Goal: Use online tool/utility: Use online tool/utility

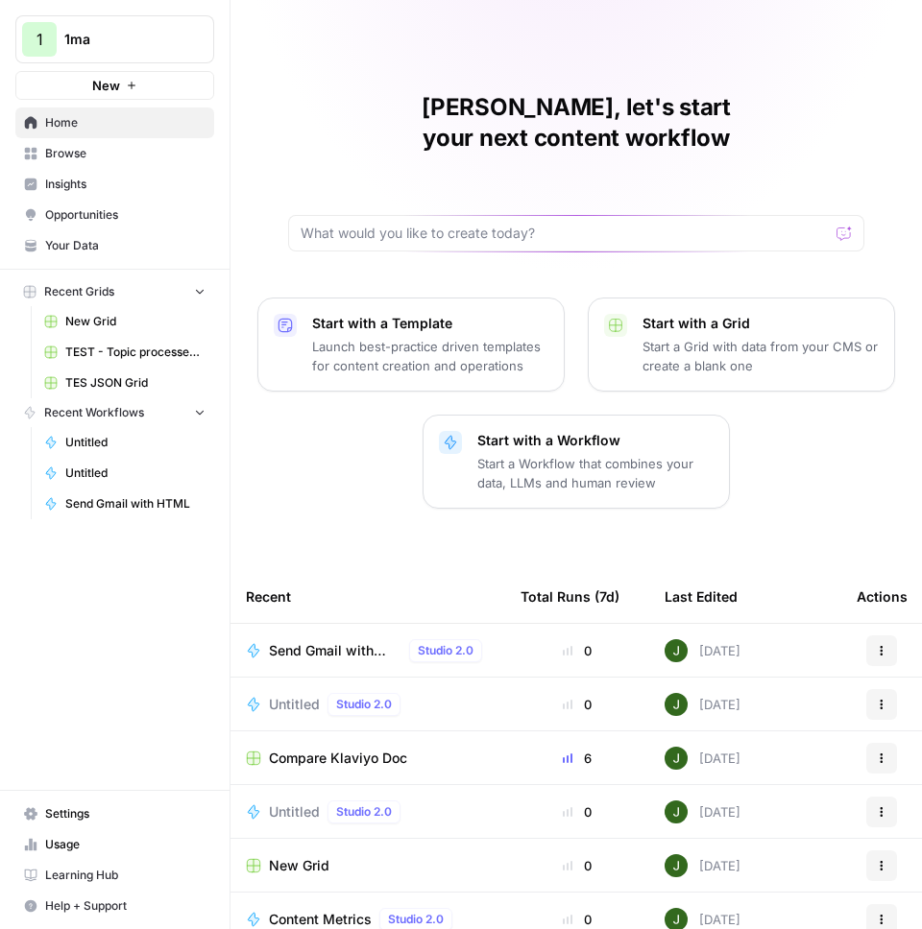
click at [119, 93] on span "New" at bounding box center [106, 85] width 28 height 19
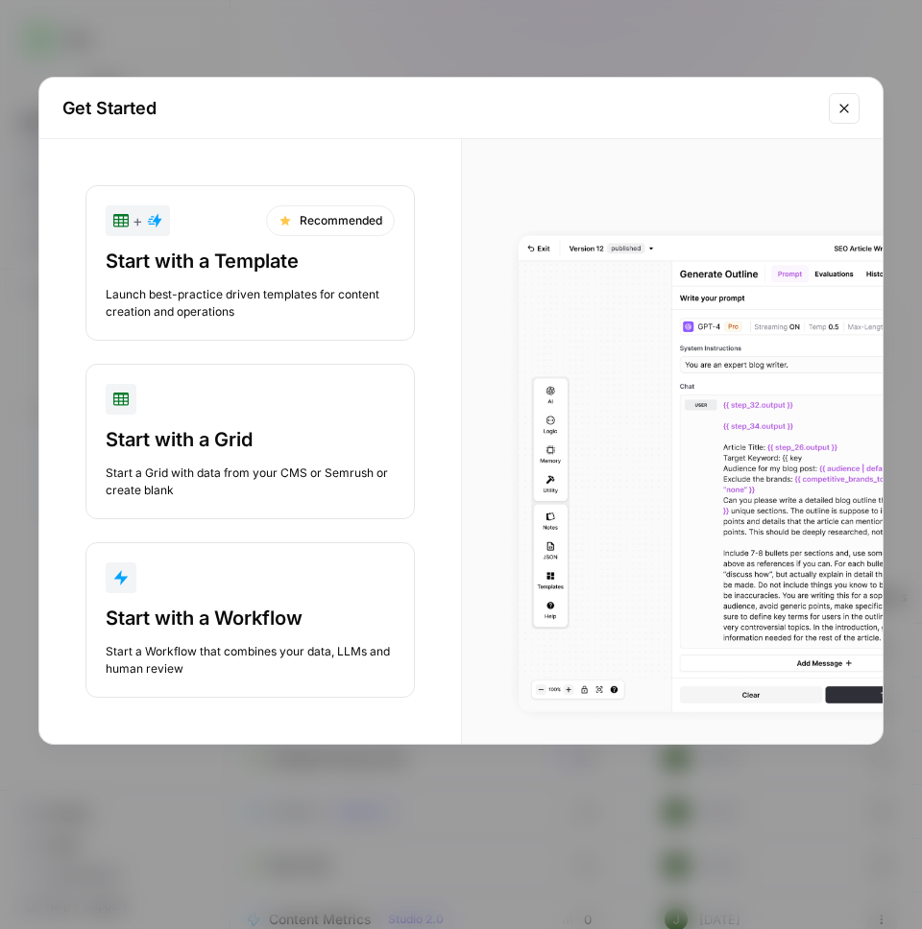
click at [211, 632] on div "Start with a Workflow Start a Workflow that combines your data, LLMs and human …" at bounding box center [250, 641] width 289 height 73
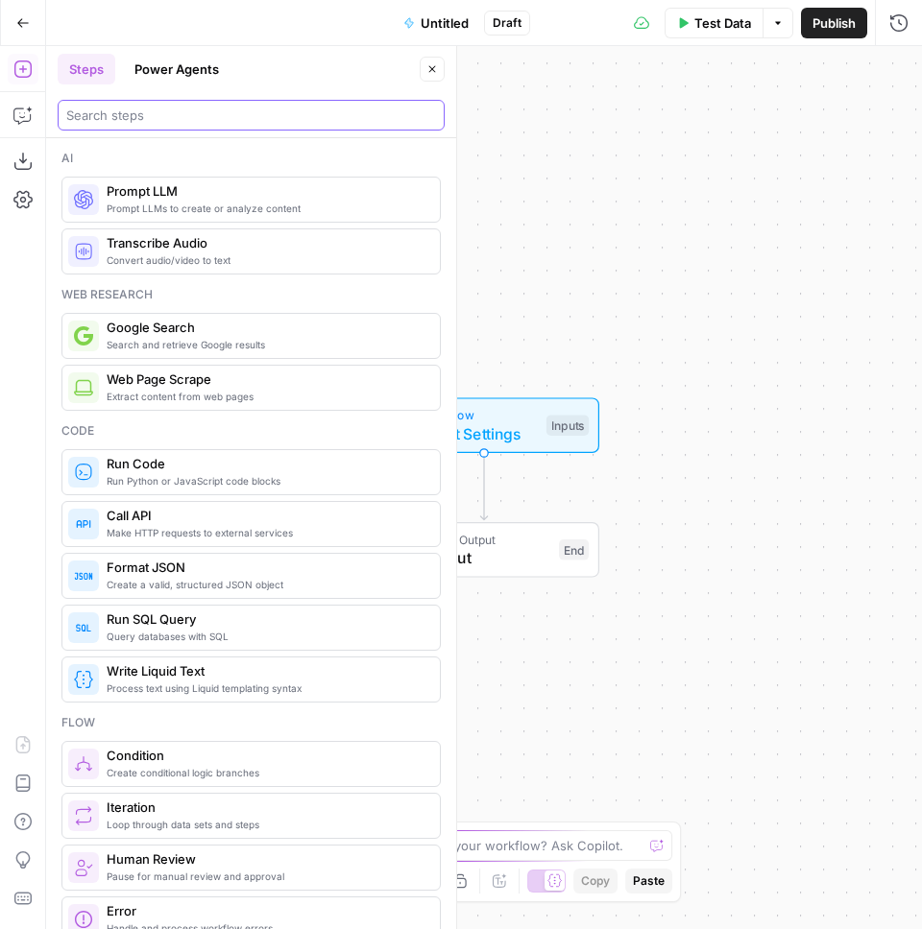
click at [106, 110] on input "search" at bounding box center [251, 115] width 370 height 19
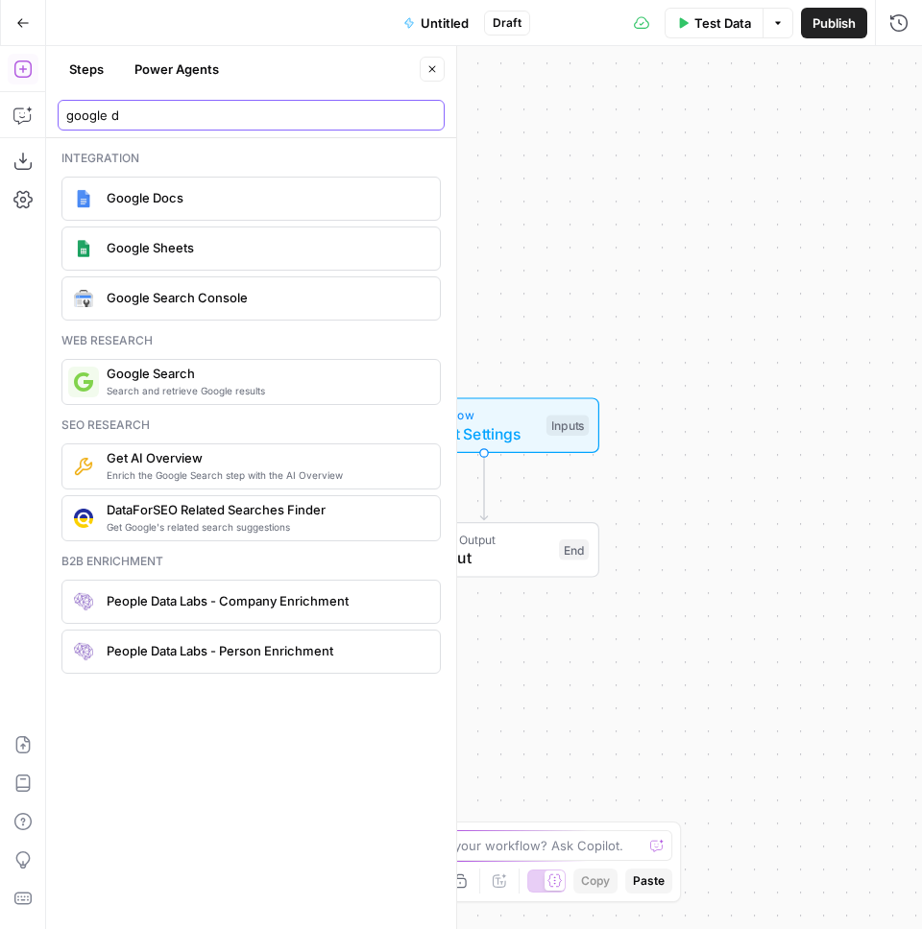
type input "google d"
click at [140, 202] on span "Google Docs" at bounding box center [266, 197] width 318 height 19
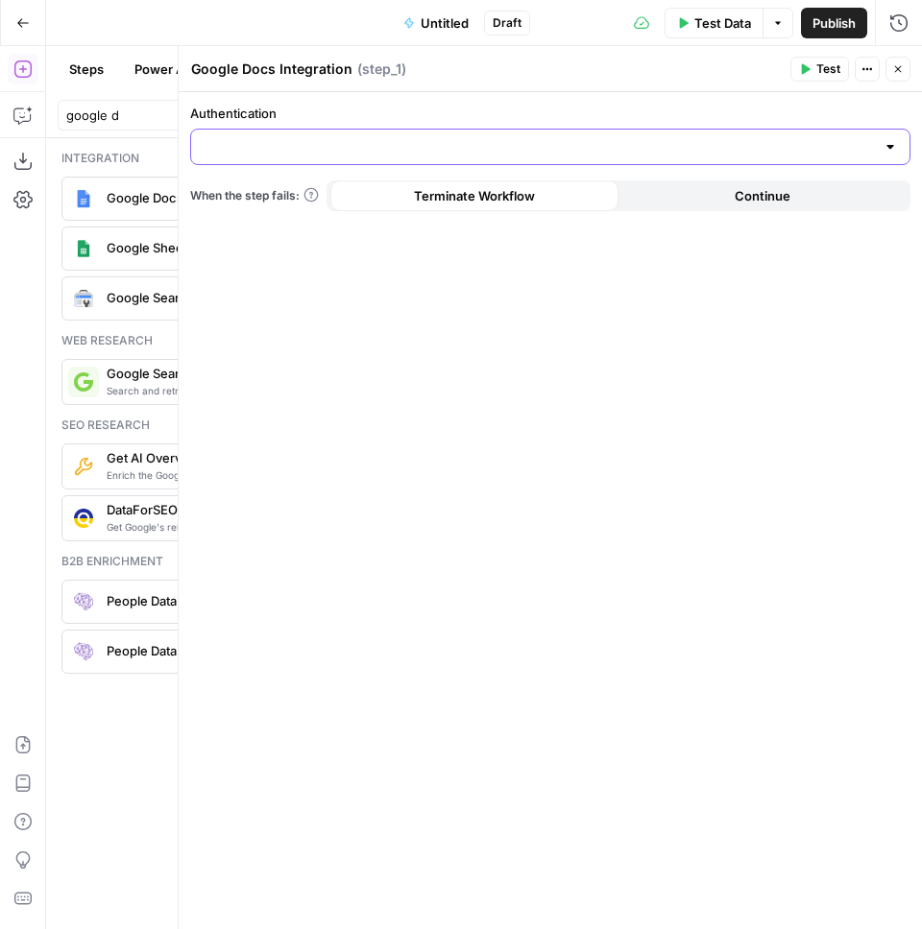
click at [495, 155] on input "Authentication" at bounding box center [539, 146] width 672 height 19
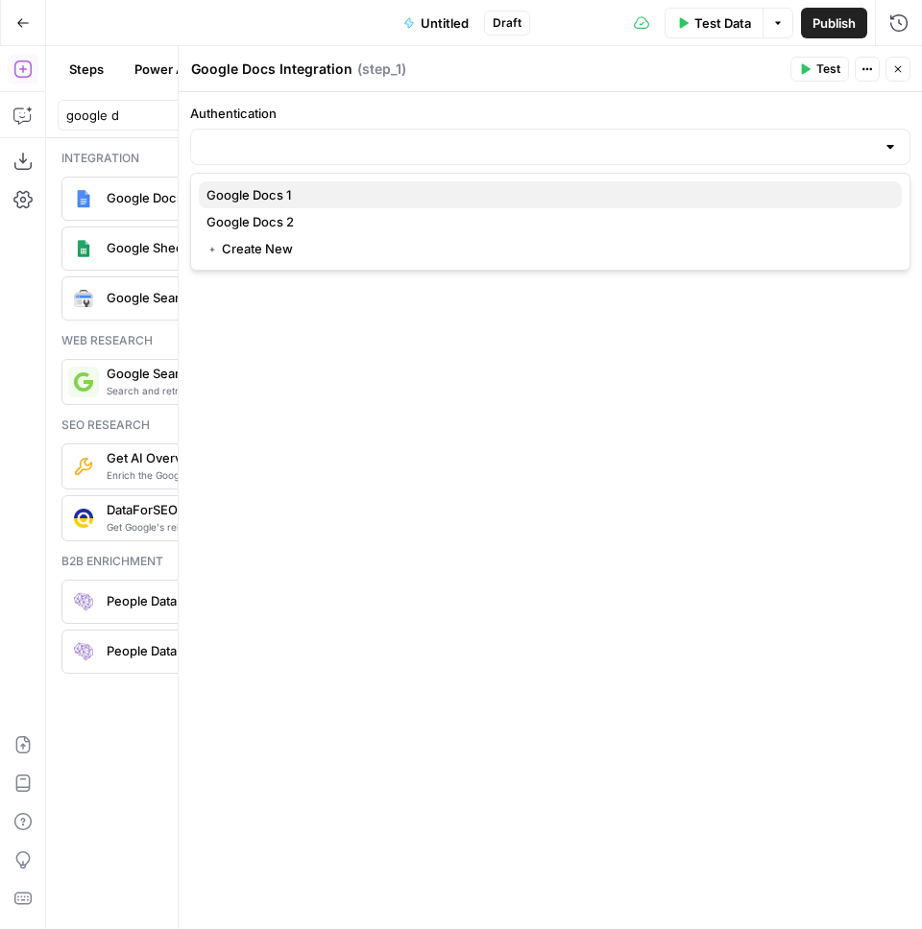
click at [416, 199] on span "Google Docs 1" at bounding box center [546, 194] width 680 height 19
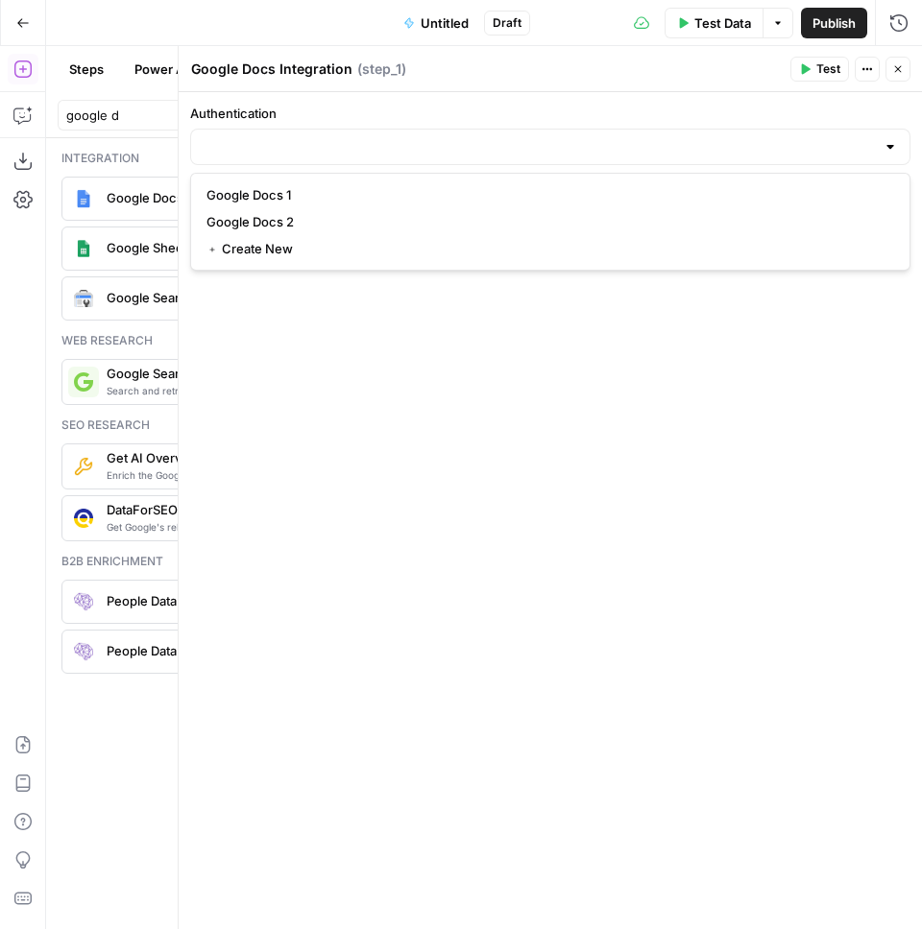
type input "Google Docs 1"
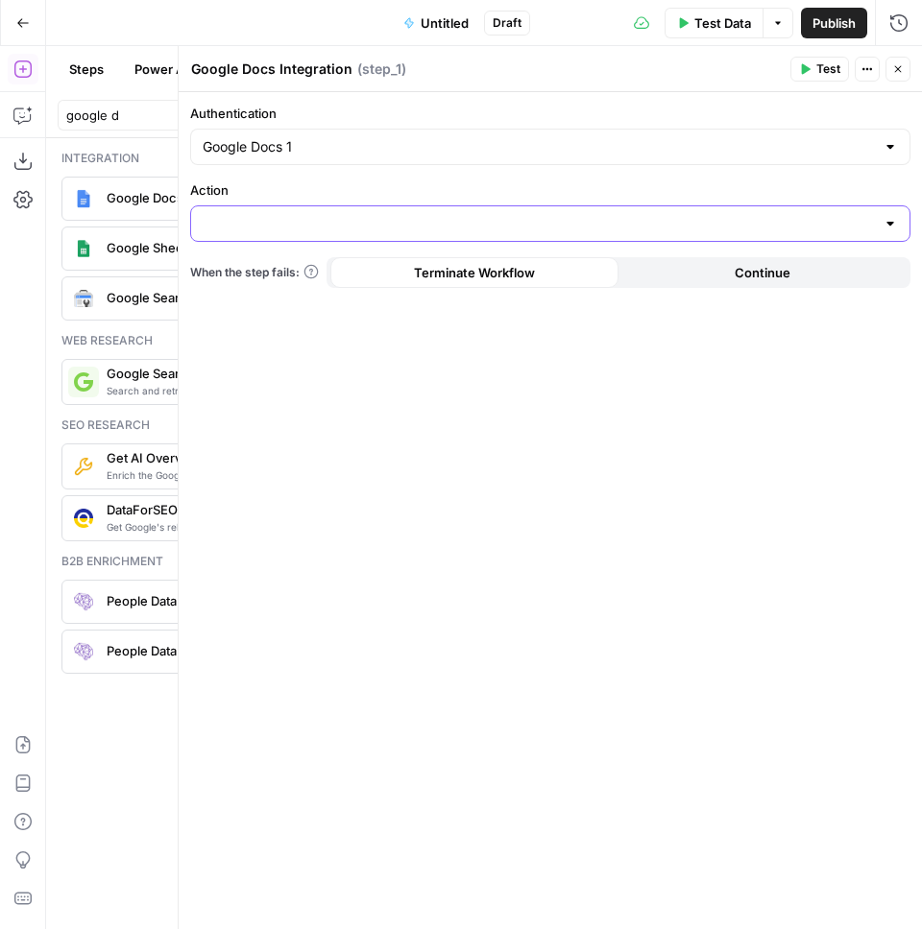
click at [374, 229] on input "Action" at bounding box center [539, 223] width 672 height 19
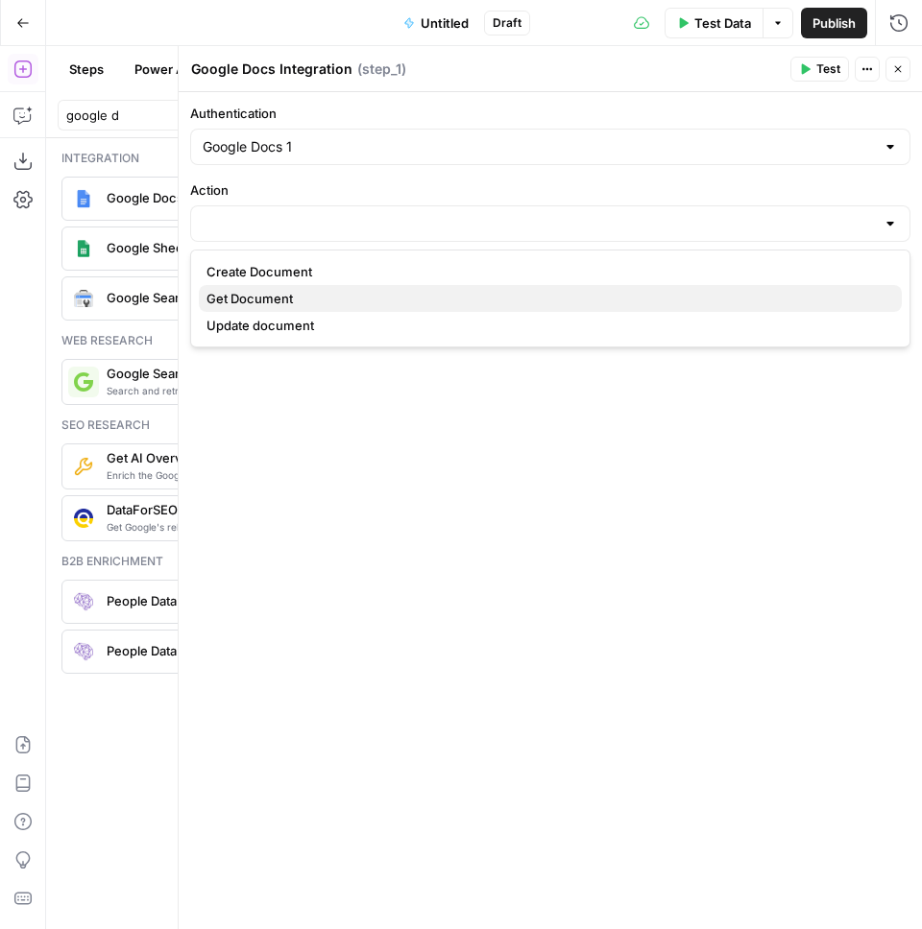
click at [277, 309] on button "Get Document" at bounding box center [550, 298] width 703 height 27
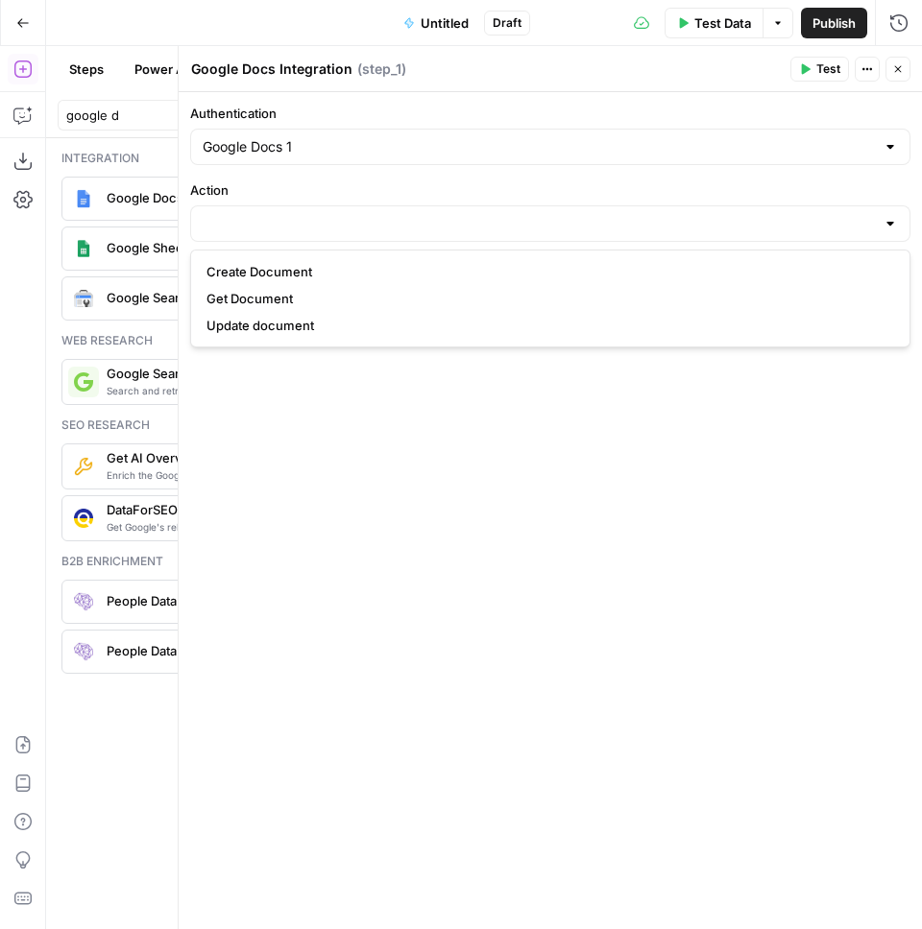
type input "Get Document"
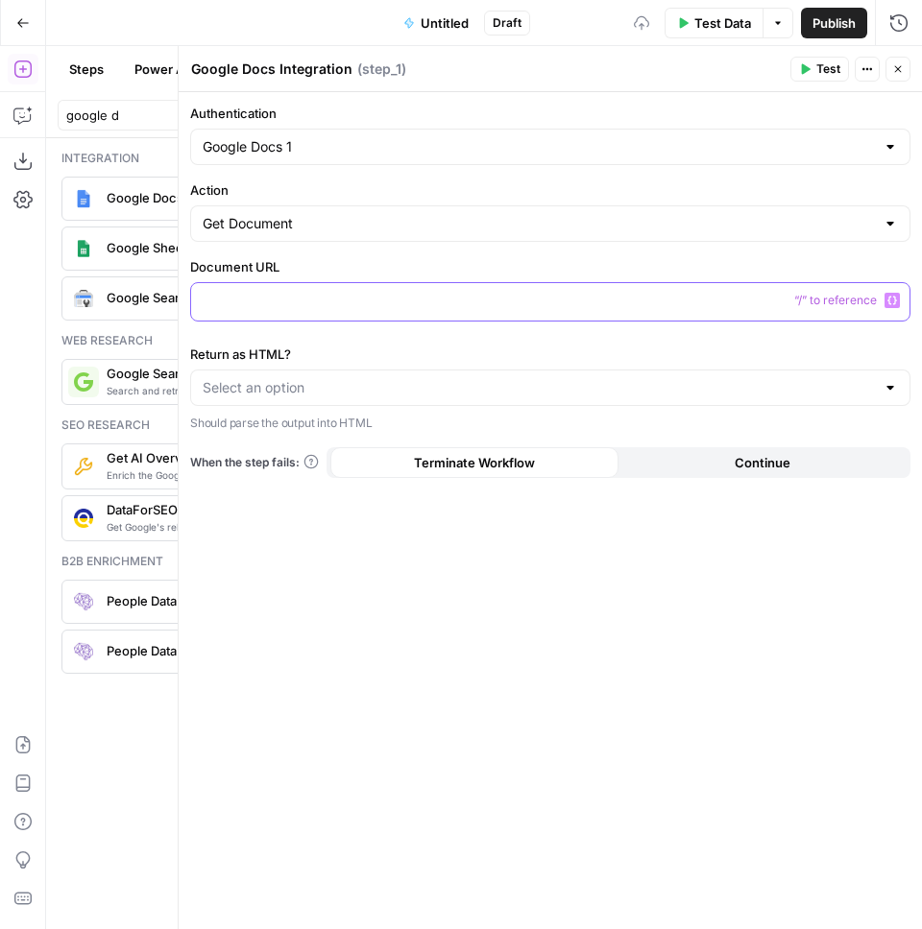
click at [293, 287] on div at bounding box center [550, 301] width 718 height 37
click at [317, 253] on div "Authentication Google Docs 1 Action Get Document Document URL “/” to reference …" at bounding box center [550, 510] width 743 height 837
click at [894, 78] on button "Close" at bounding box center [897, 69] width 25 height 25
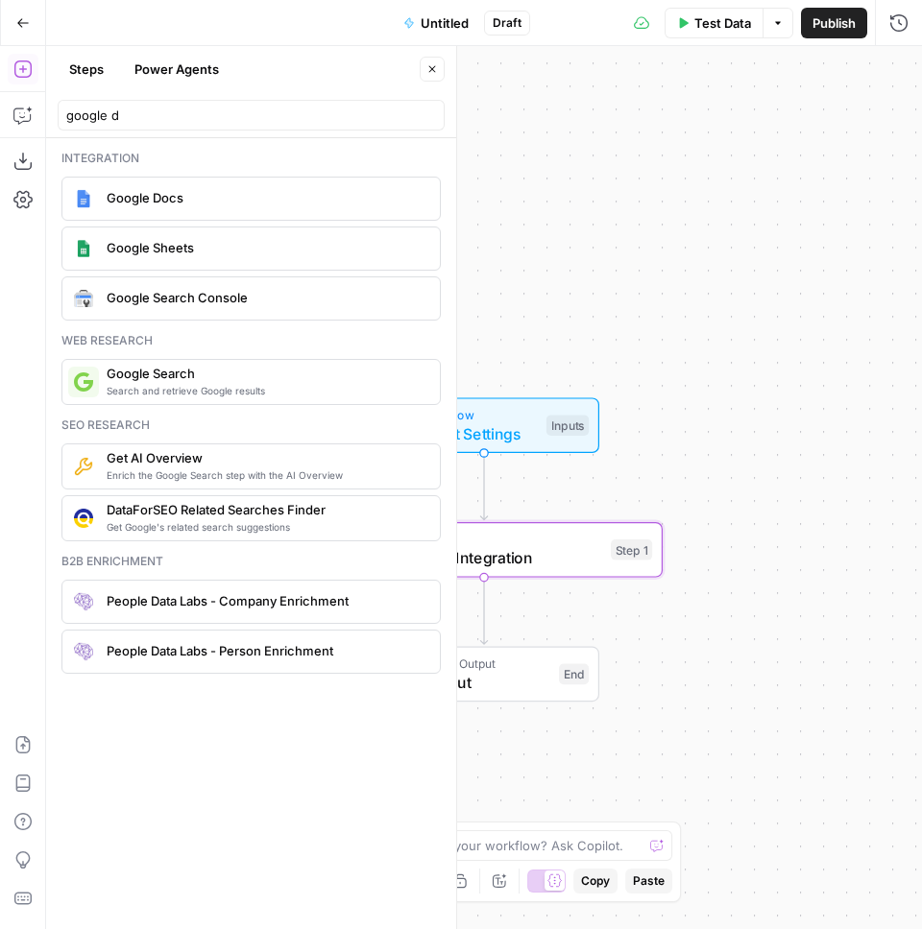
click at [430, 74] on icon "button" at bounding box center [432, 69] width 12 height 12
